Goal: Task Accomplishment & Management: Use online tool/utility

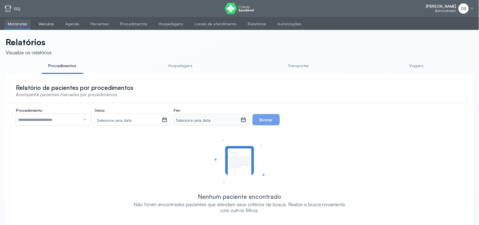
click at [52, 23] on link "Veículos" at bounding box center [46, 23] width 22 height 9
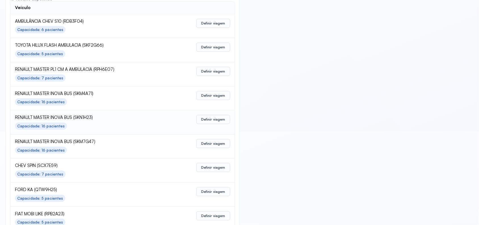
scroll to position [142, 0]
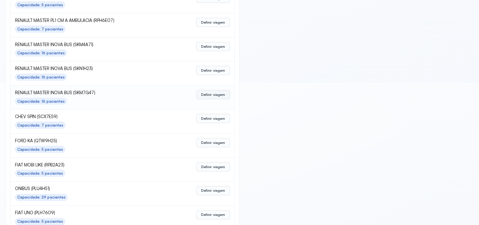
click at [211, 96] on button "Definir viagem" at bounding box center [213, 94] width 34 height 9
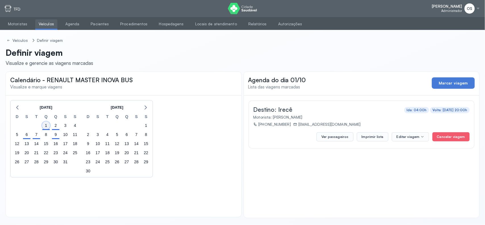
click at [48, 123] on div "1" at bounding box center [46, 125] width 8 height 8
click at [343, 136] on button "Ver passageiros" at bounding box center [334, 136] width 37 height 9
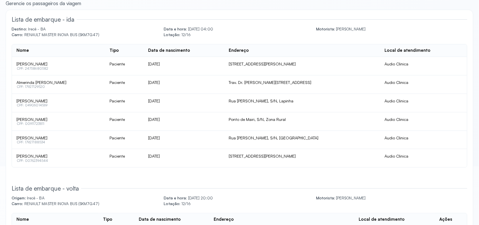
scroll to position [71, 0]
